Goal: Information Seeking & Learning: Learn about a topic

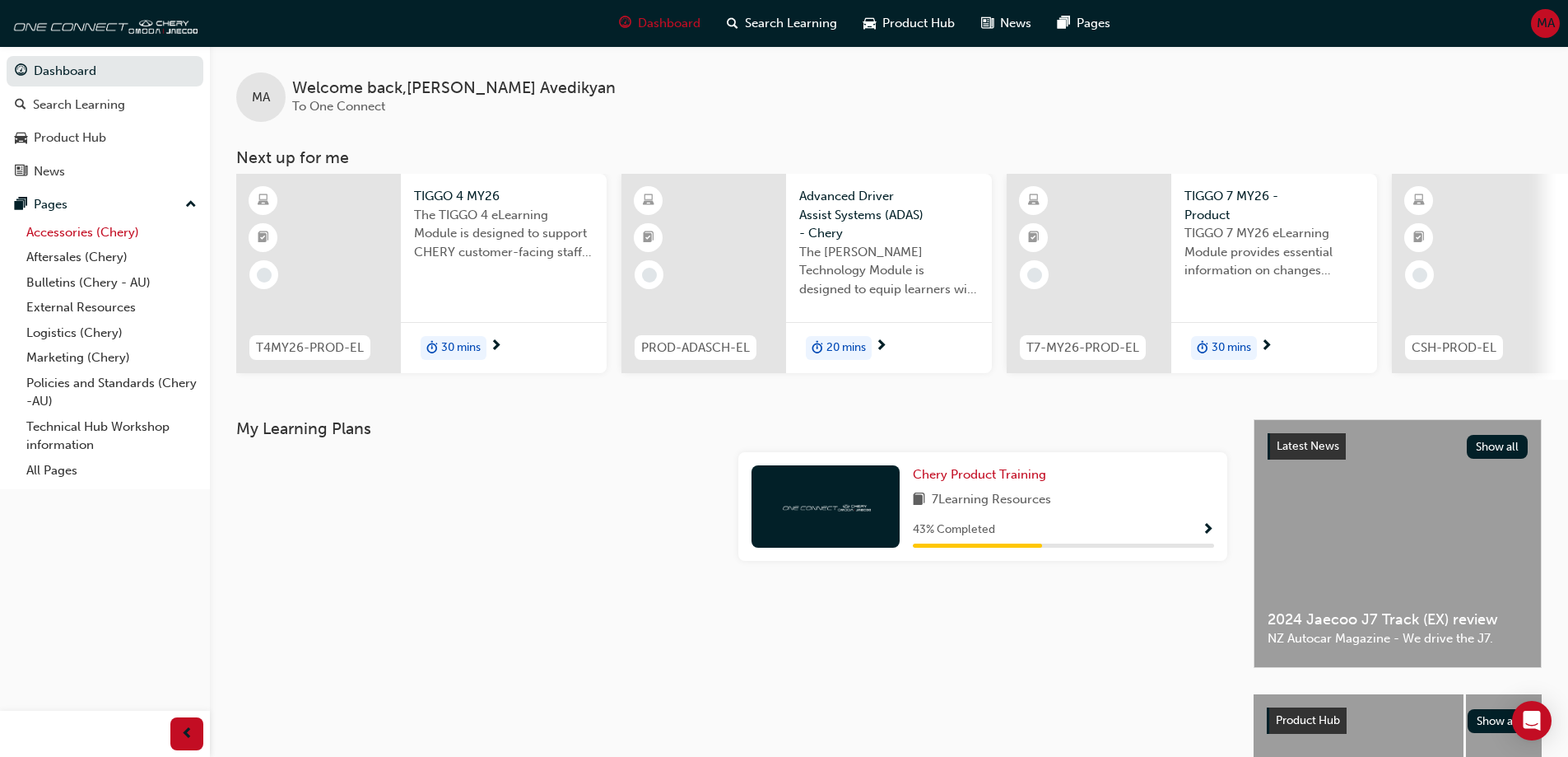
click at [98, 228] on link "Accessories (Chery)" at bounding box center [111, 233] width 184 height 25
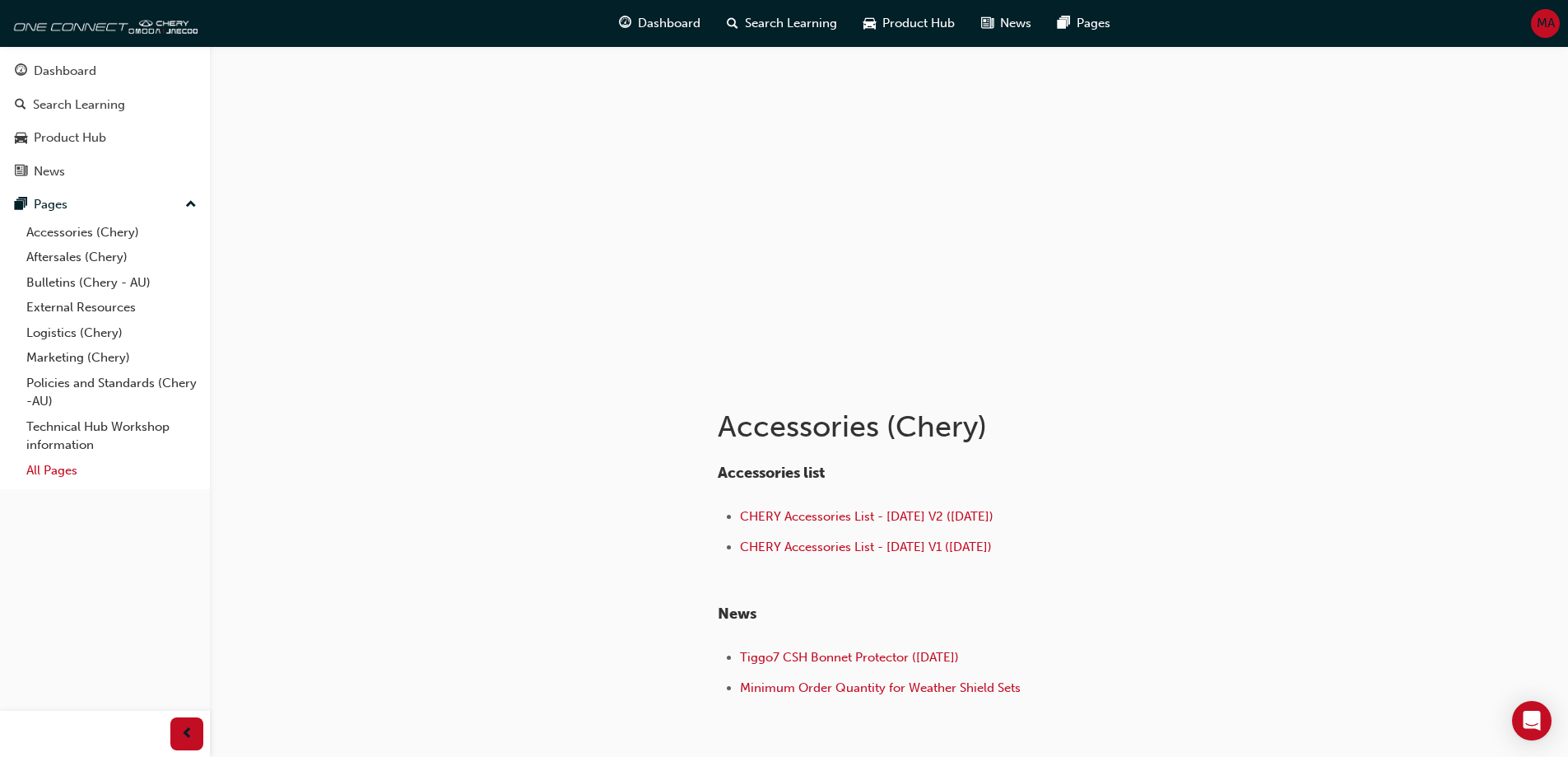
click at [38, 469] on link "All Pages" at bounding box center [111, 471] width 184 height 25
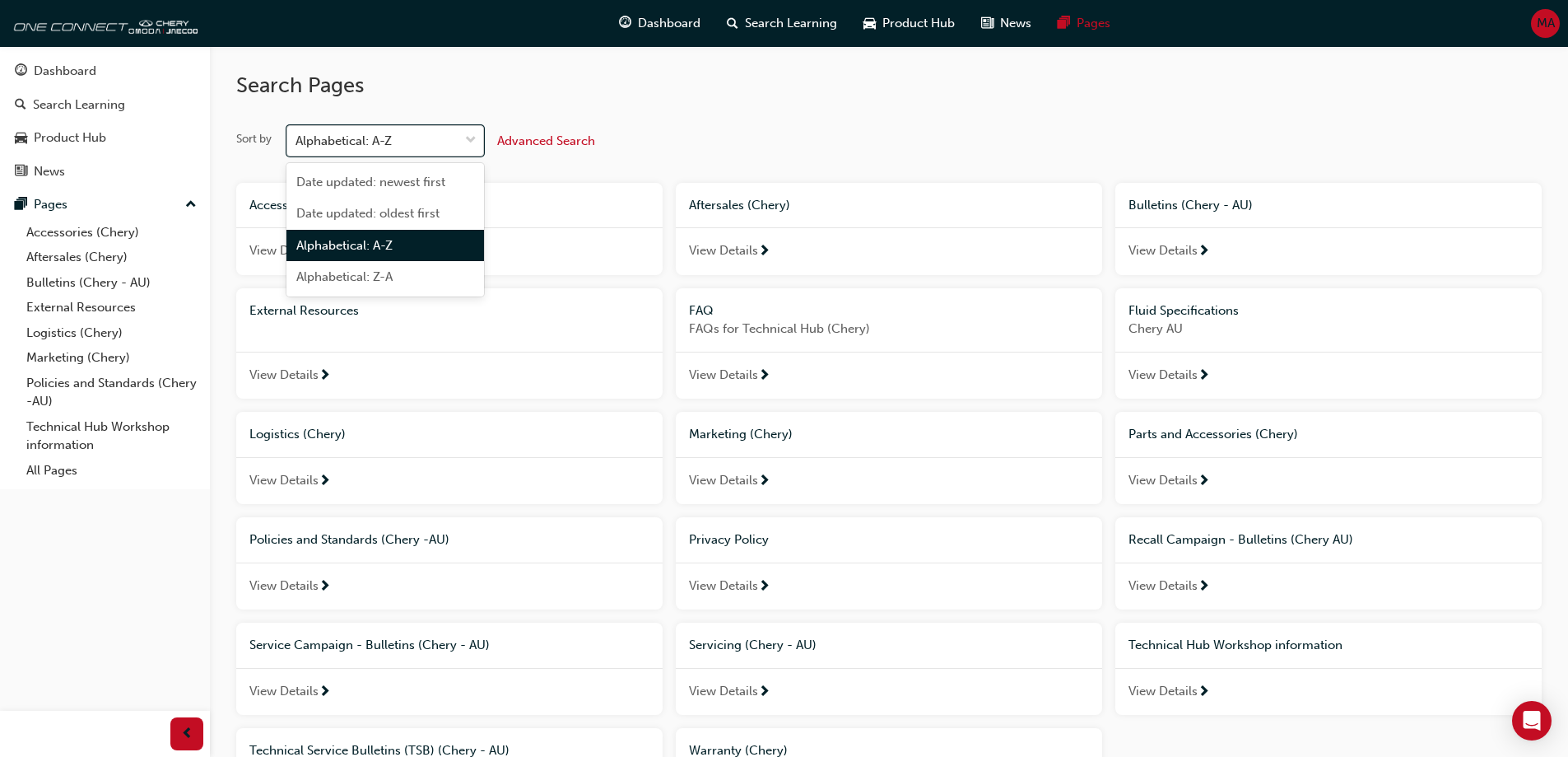
click at [384, 150] on div "Alphabetical: A-Z" at bounding box center [343, 140] width 96 height 18
click at [298, 147] on input "Sort by option Alphabetical: A-Z focused, 3 of 4. 4 results available. Use Up a…" at bounding box center [297, 140] width 2 height 14
click at [384, 150] on div "Alphabetical: A-Z" at bounding box center [343, 140] width 96 height 18
click at [298, 147] on input "Sort by option Alphabetical: A-Z focused, 3 of 4. 4 results available. Use Up a…" at bounding box center [297, 140] width 2 height 14
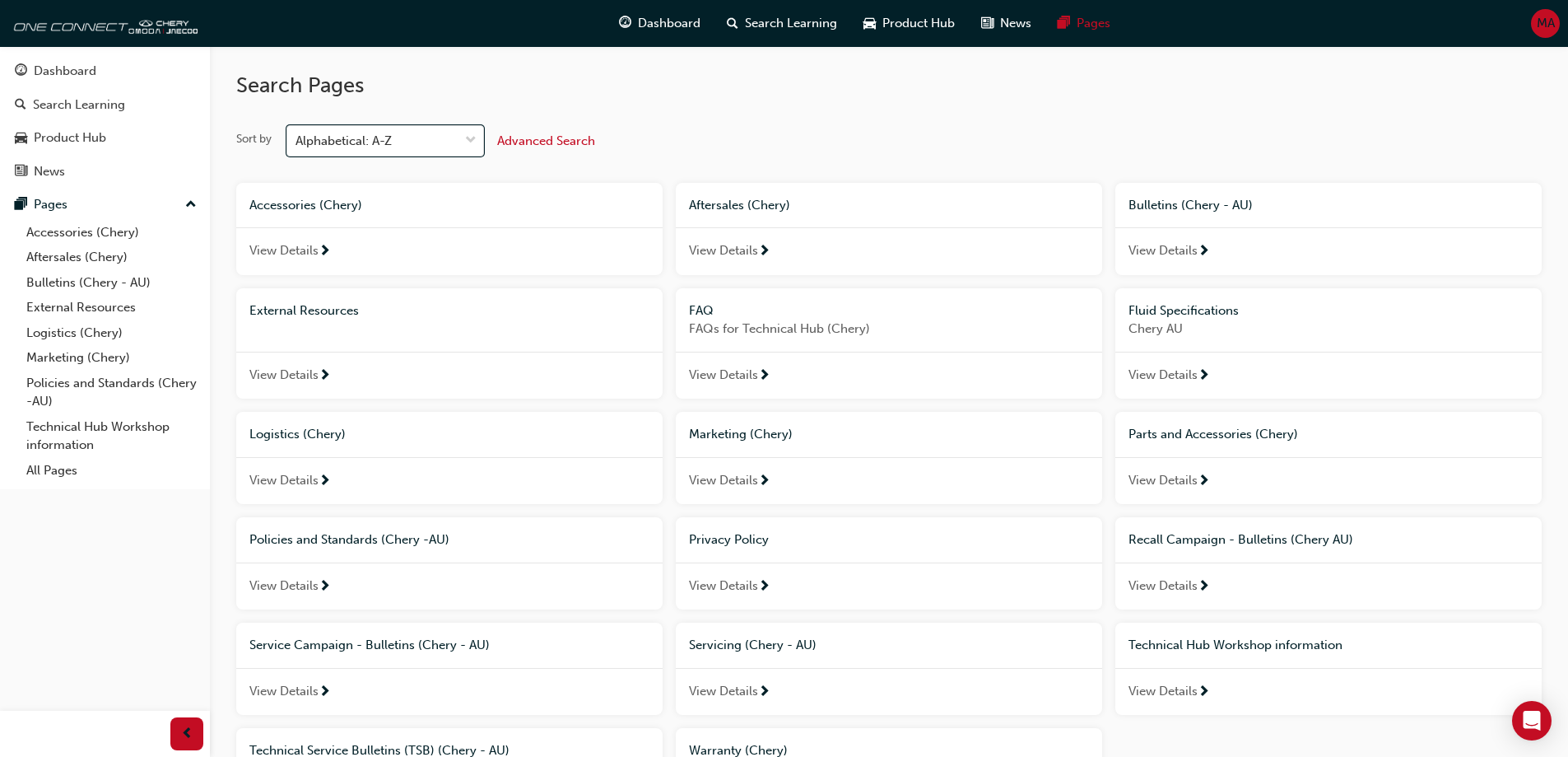
click at [544, 145] on span "Advanced Search" at bounding box center [546, 140] width 98 height 15
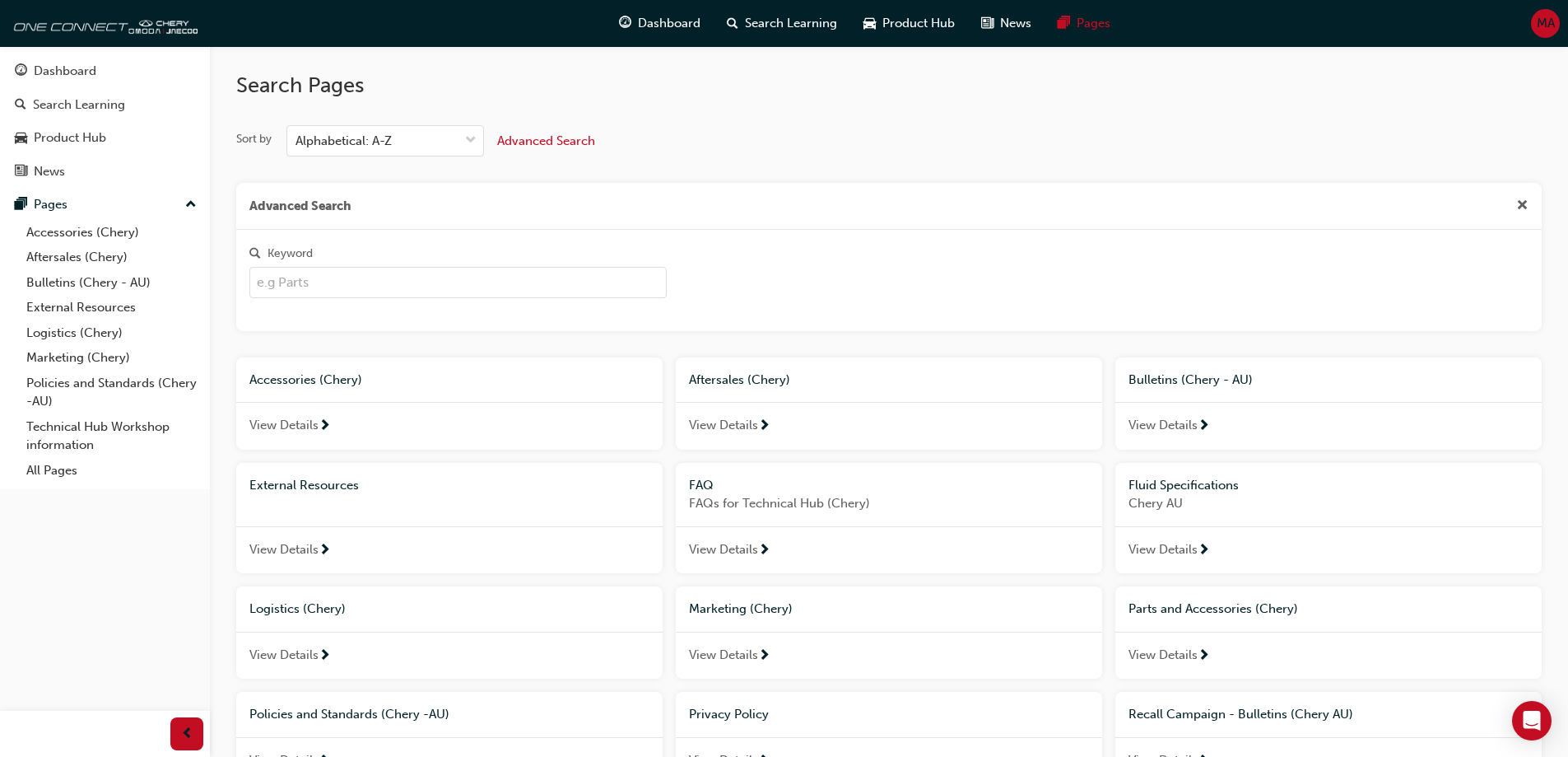
click at [315, 287] on input "Keyword" at bounding box center [457, 282] width 417 height 31
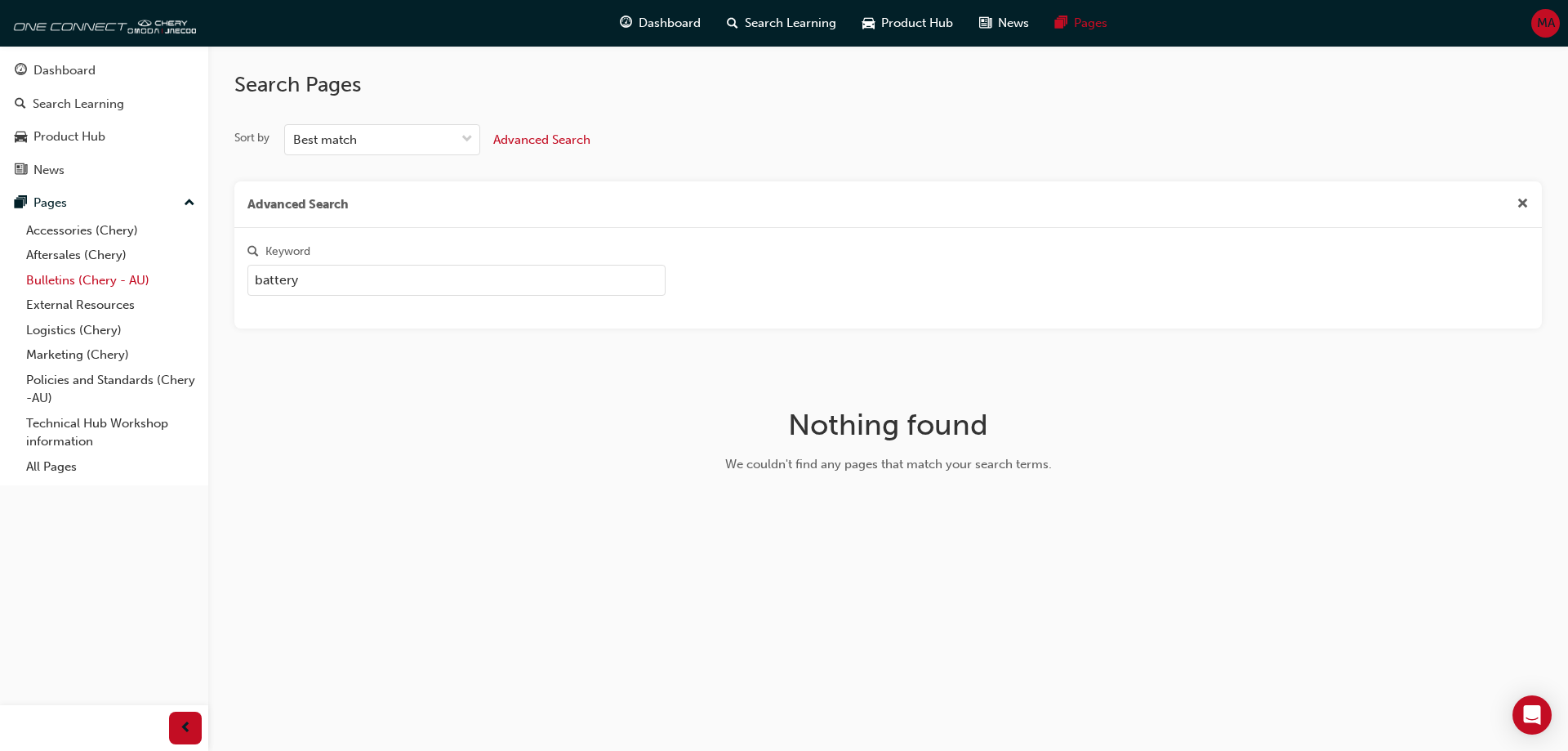
drag, startPoint x: 321, startPoint y: 280, endPoint x: 158, endPoint y: 280, distance: 163.0
click at [158, 280] on div "Dashboard Search Learning Product Hub News Pages Pages Accessories (Chery) Afte…" at bounding box center [784, 376] width 1568 height 751
type input "application"
click at [71, 199] on div "Pages" at bounding box center [103, 203] width 179 height 20
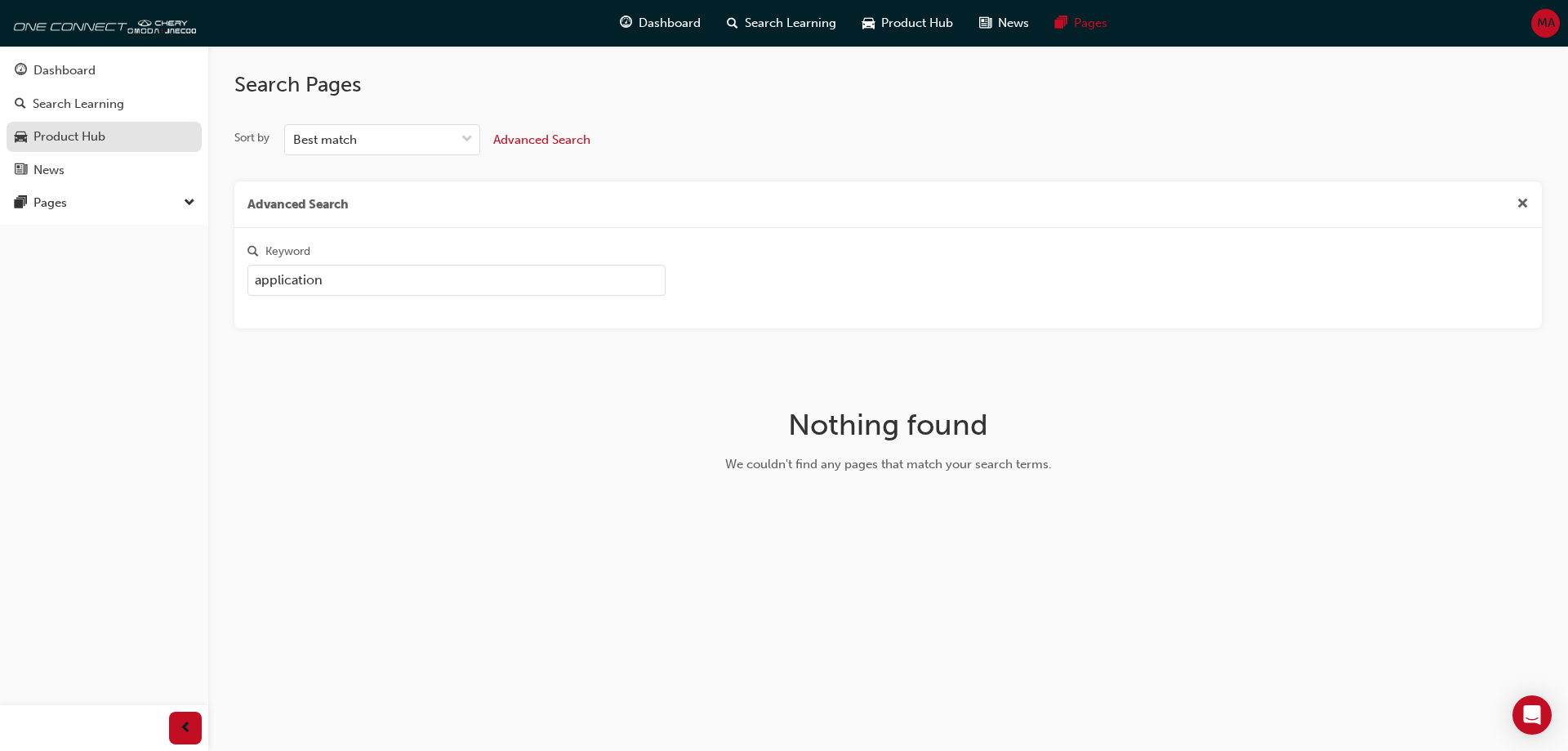
click at [76, 141] on div "Product Hub" at bounding box center [69, 136] width 71 height 18
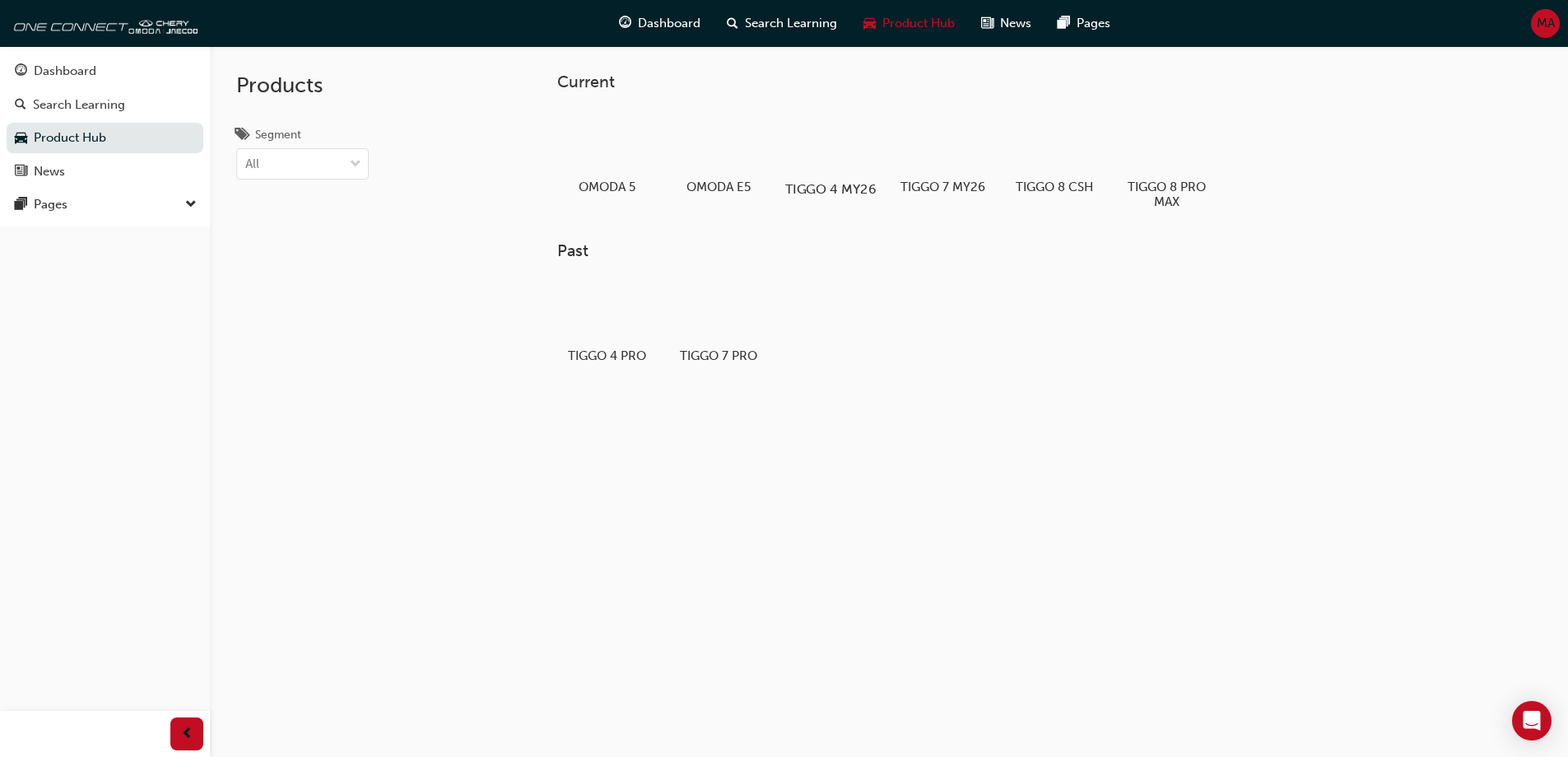
click at [811, 155] on div at bounding box center [831, 142] width 91 height 66
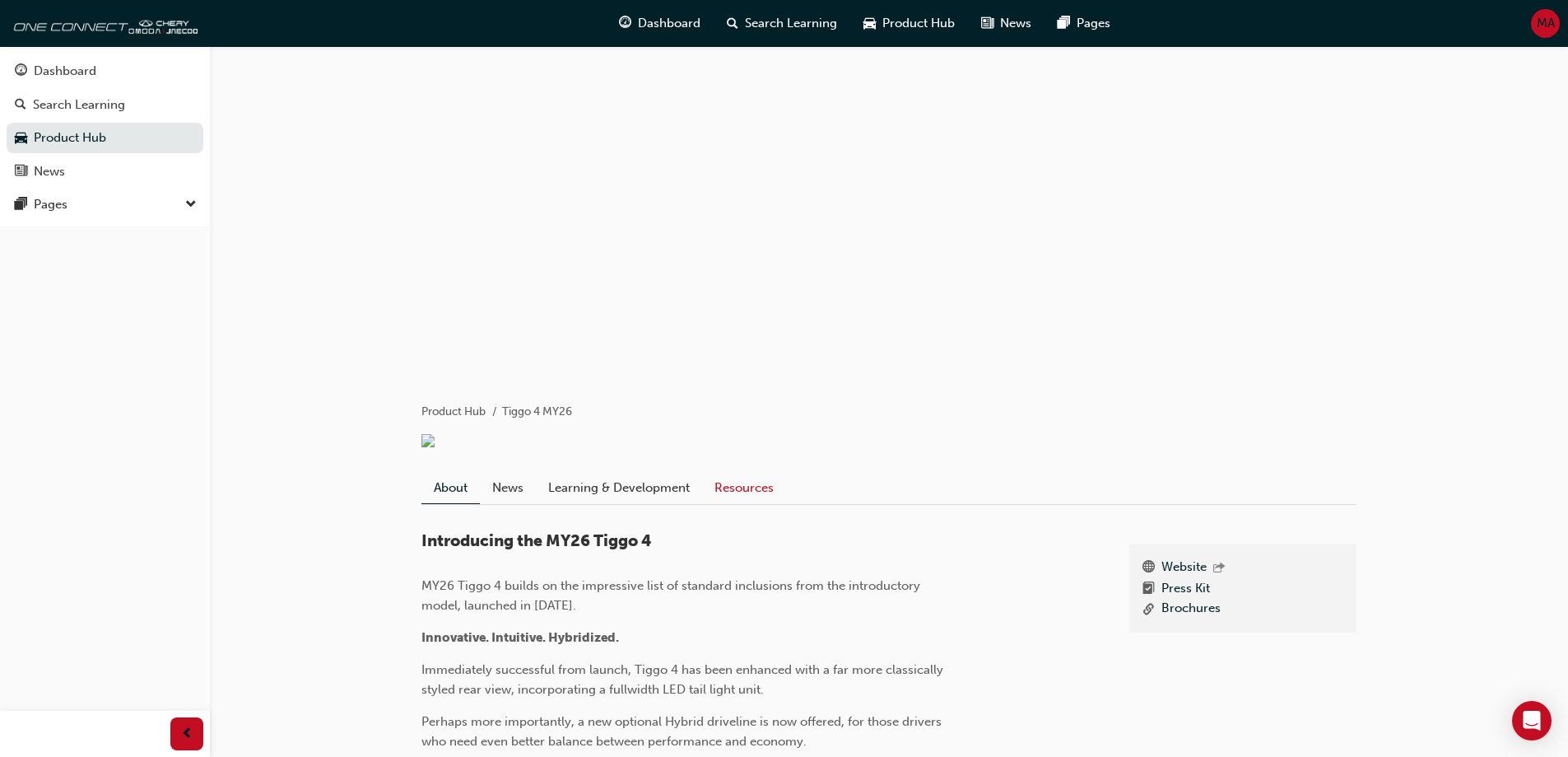
click at [721, 498] on link "Resources" at bounding box center [744, 488] width 84 height 31
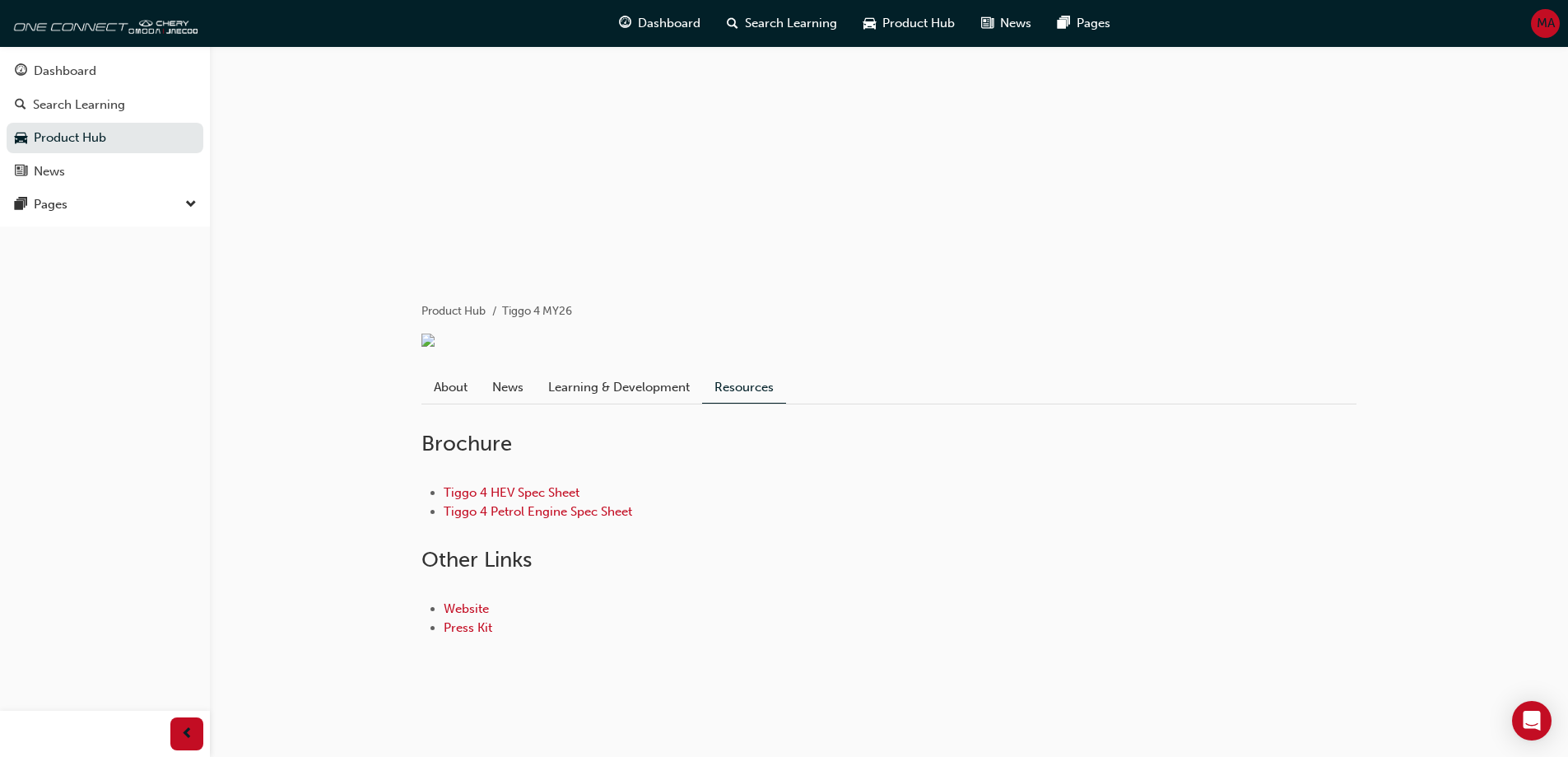
scroll to position [112, 0]
click at [558, 497] on link "Tiggo 4 HEV Spec Sheet" at bounding box center [512, 491] width 136 height 15
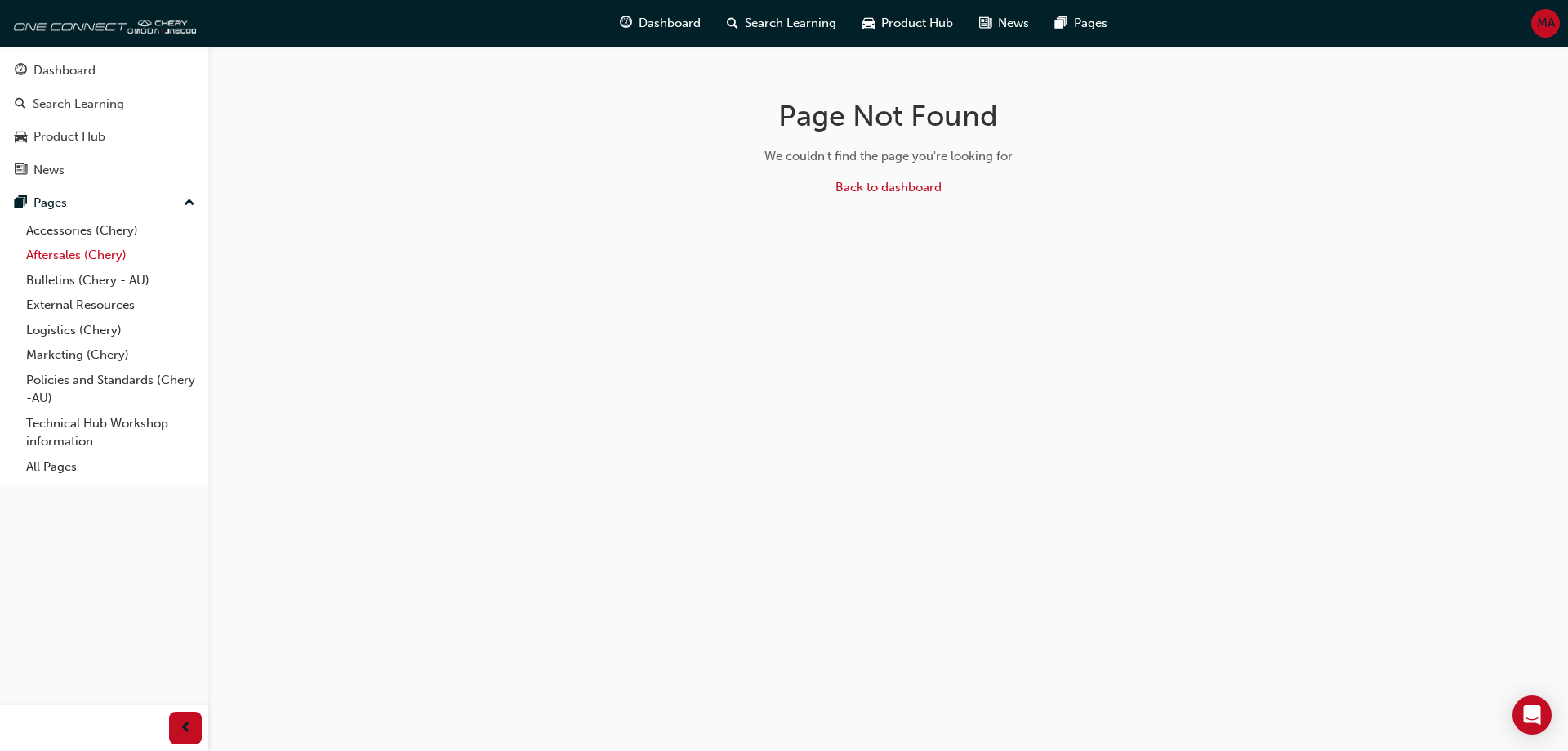
click at [100, 249] on link "Aftersales (Chery)" at bounding box center [110, 255] width 182 height 25
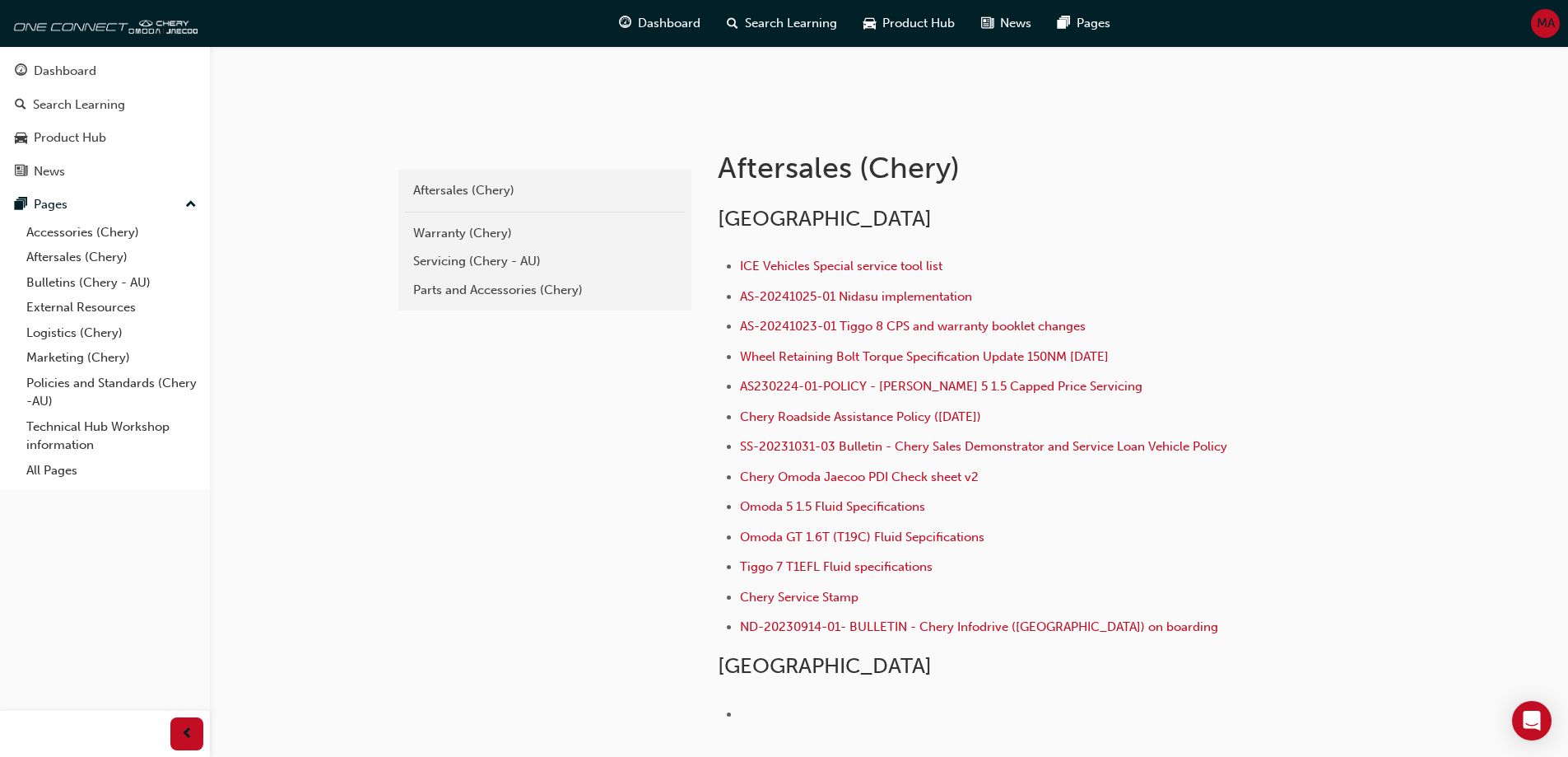
scroll to position [330, 0]
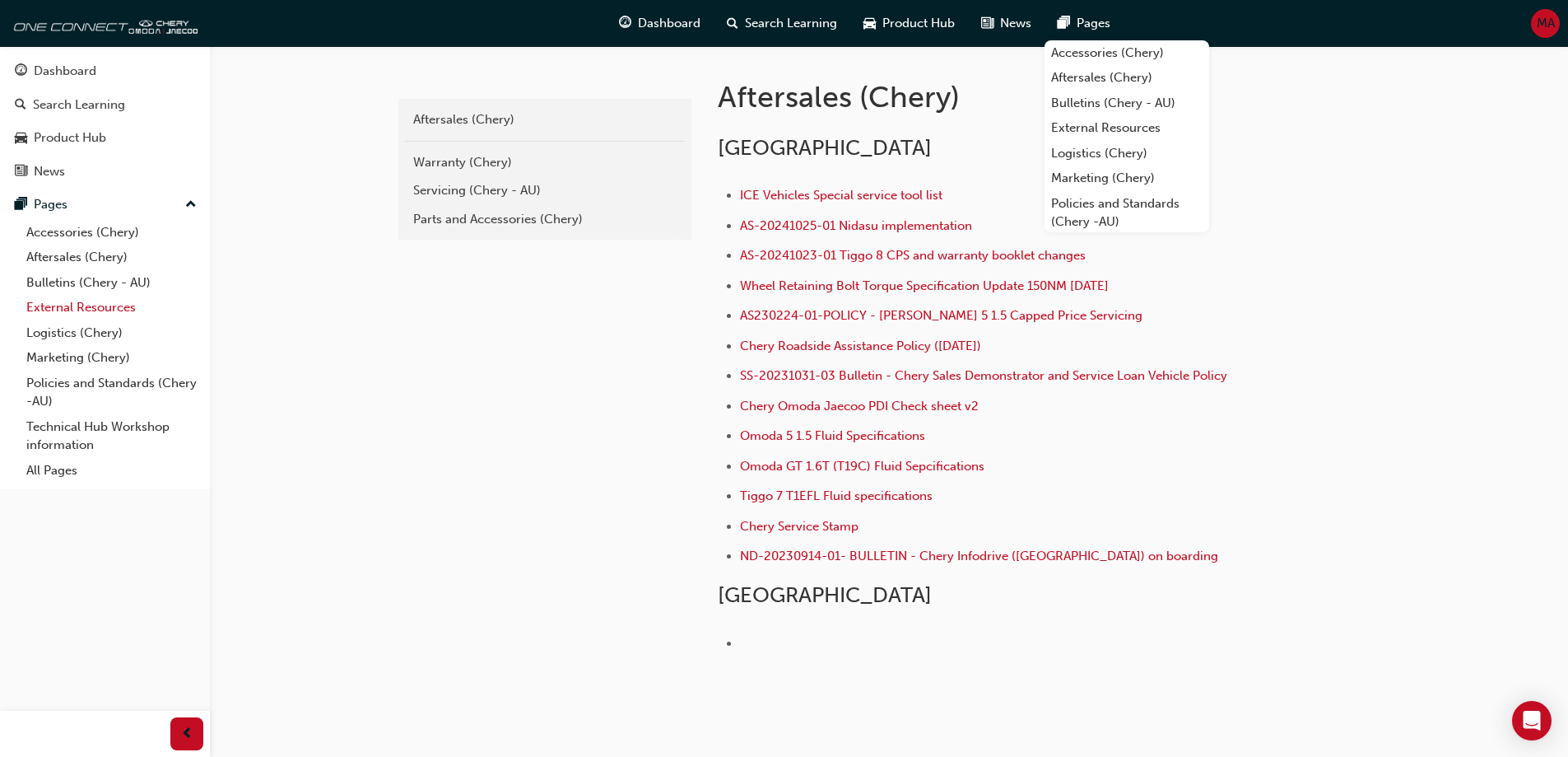
click at [87, 303] on link "External Resources" at bounding box center [111, 307] width 184 height 25
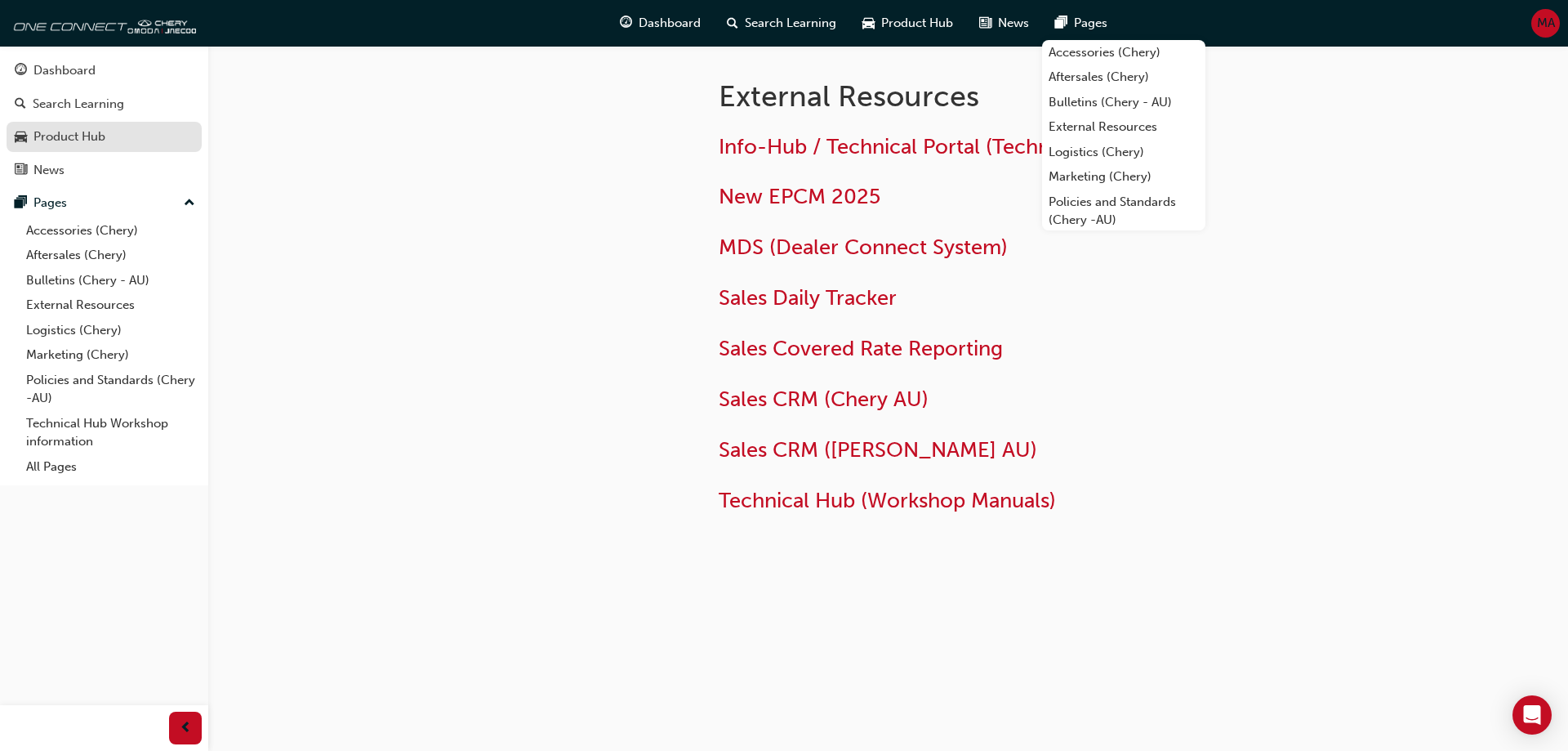
click at [76, 146] on div "Product Hub" at bounding box center [69, 136] width 71 height 18
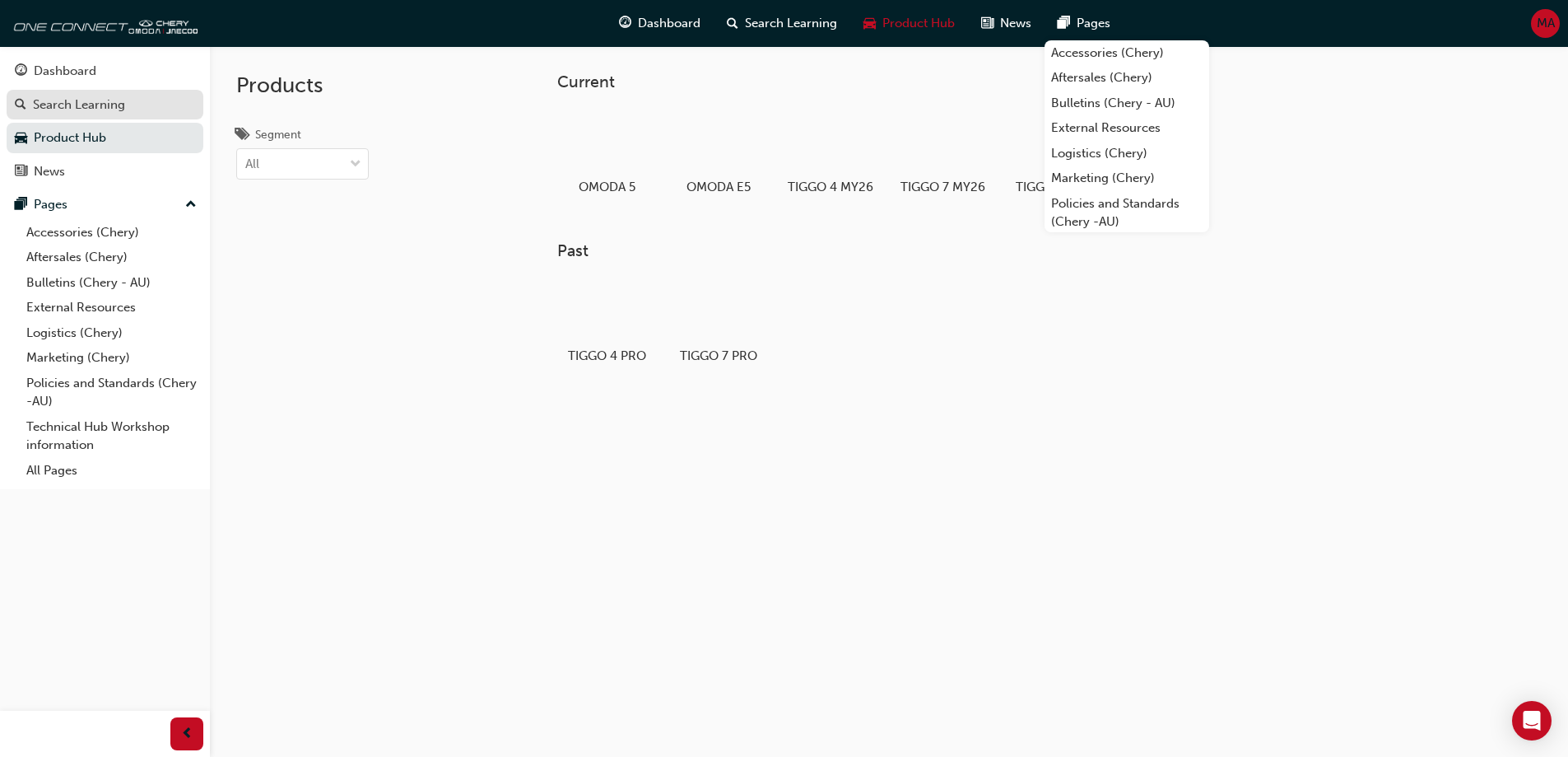
click at [106, 109] on div "Search Learning" at bounding box center [79, 104] width 92 height 18
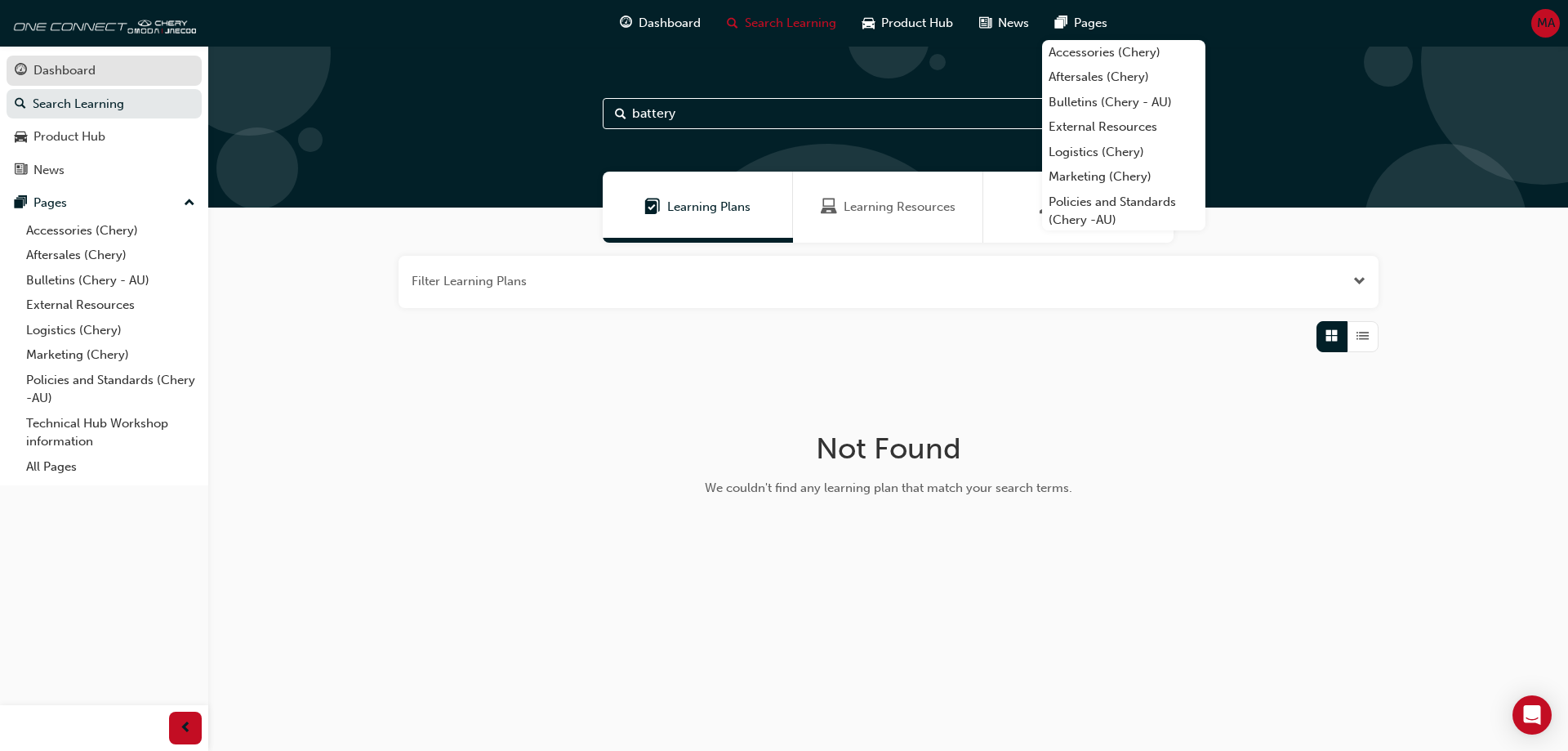
click at [61, 63] on div "Dashboard" at bounding box center [65, 70] width 62 height 18
